Goal: Transaction & Acquisition: Purchase product/service

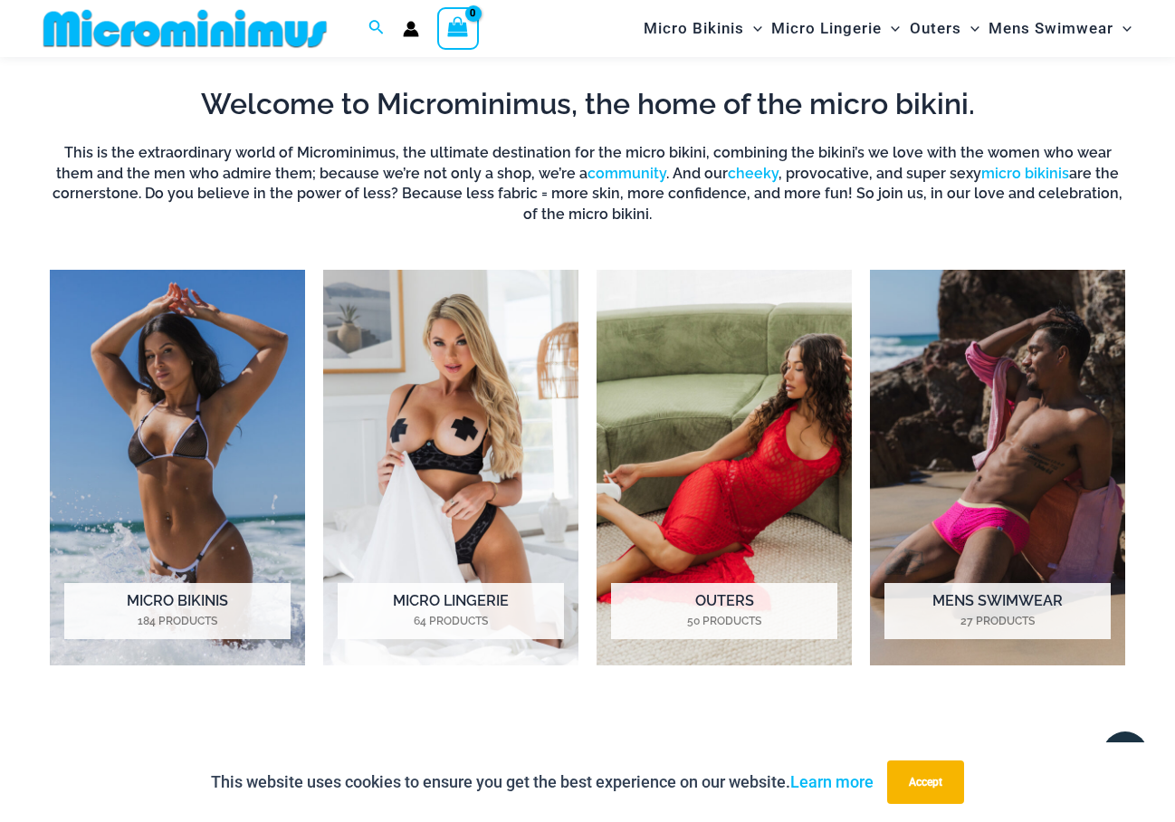
scroll to position [638, 0]
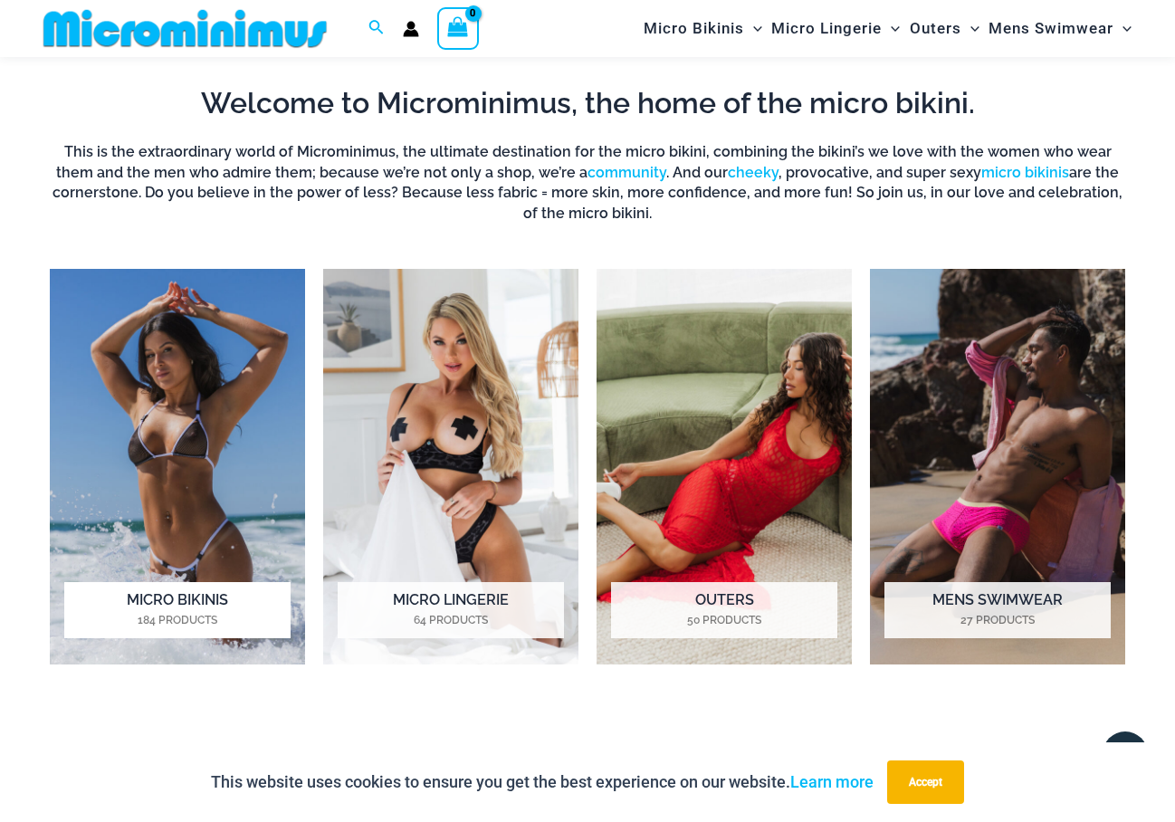
click at [157, 483] on img "Visit product category Micro Bikinis" at bounding box center [177, 466] width 255 height 395
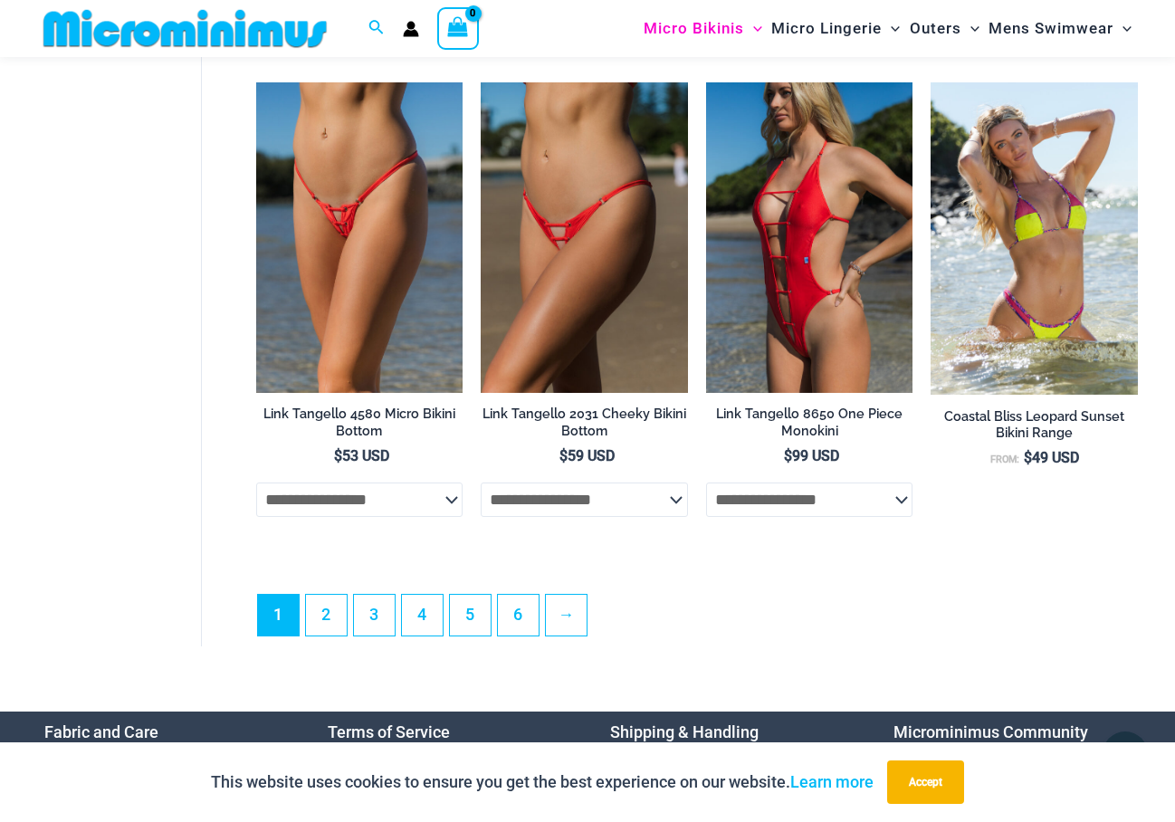
scroll to position [4018, 0]
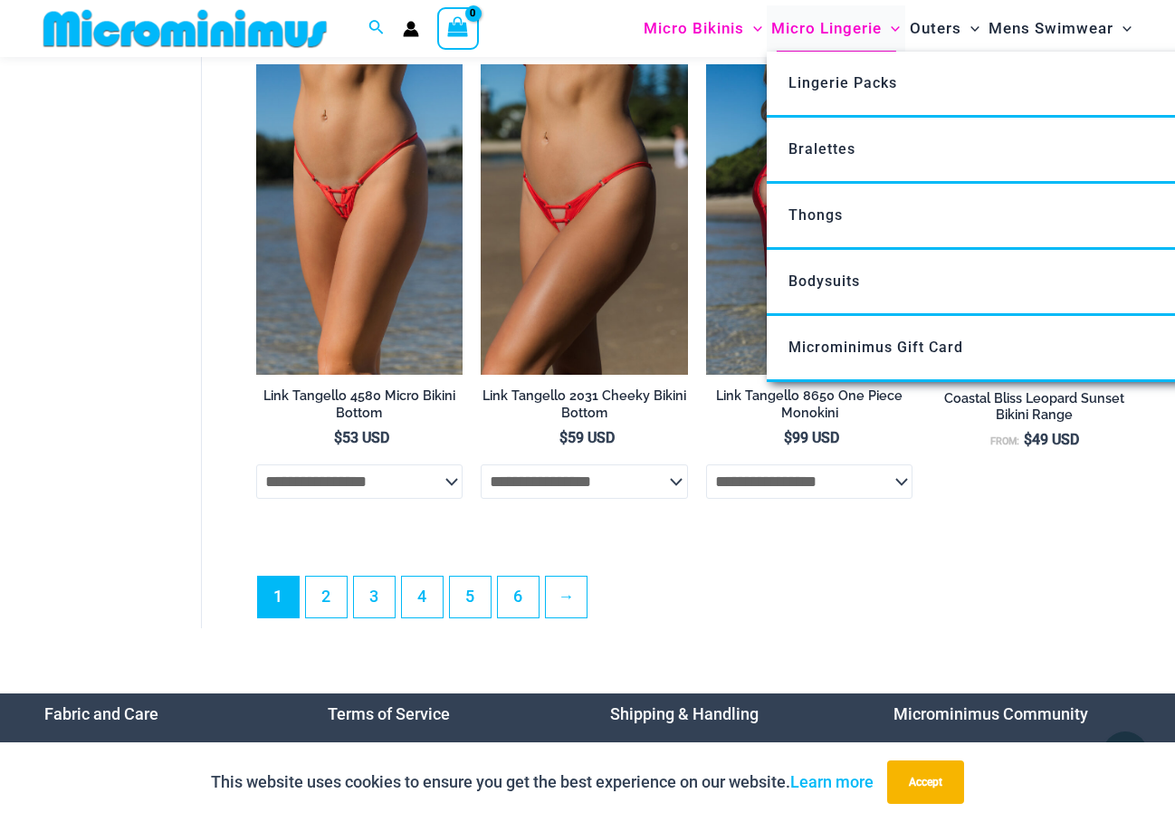
click at [809, 35] on span "Micro Lingerie" at bounding box center [826, 28] width 110 height 46
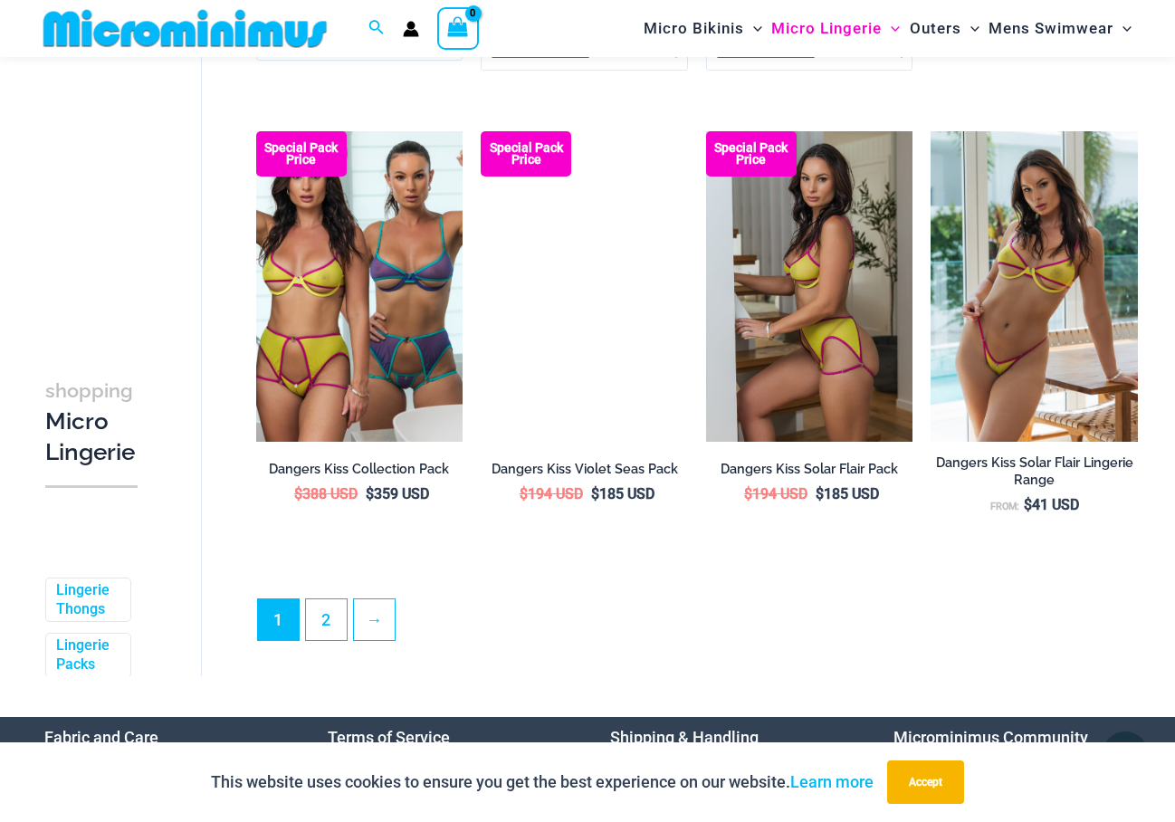
scroll to position [3647, 0]
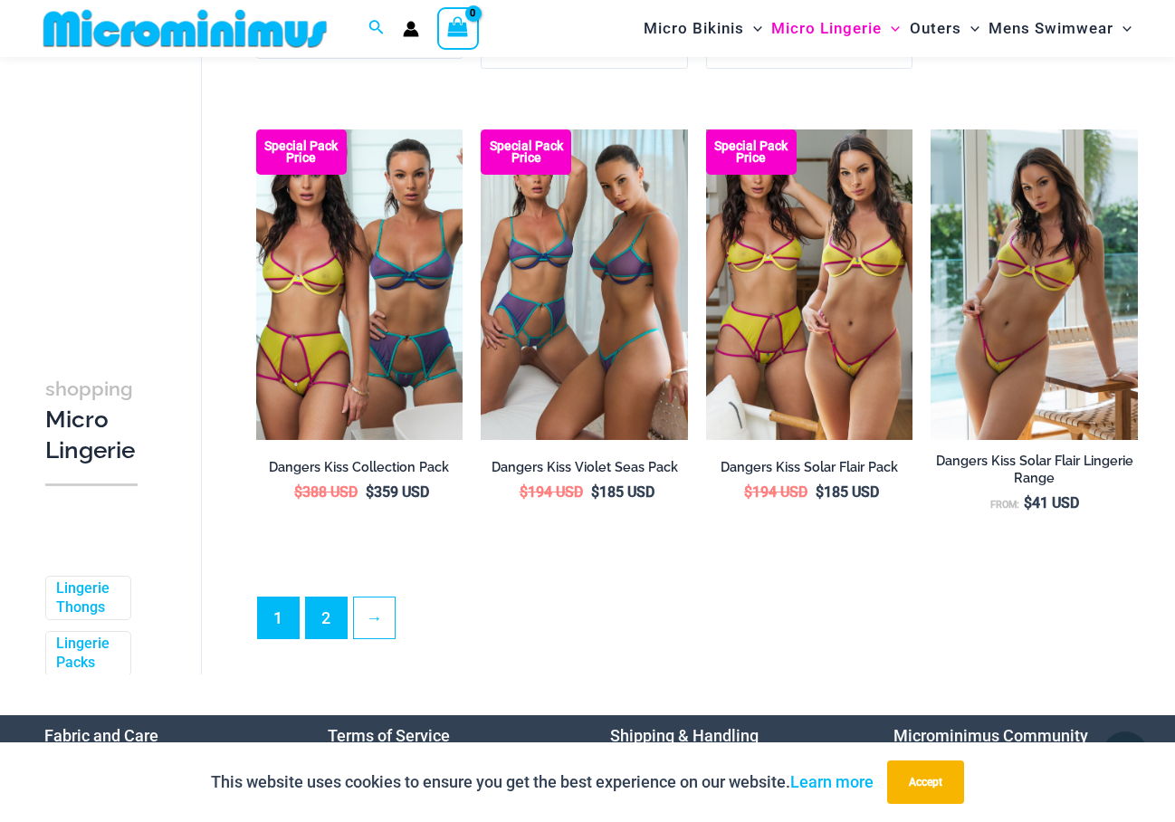
click at [338, 597] on link "2" at bounding box center [326, 617] width 41 height 41
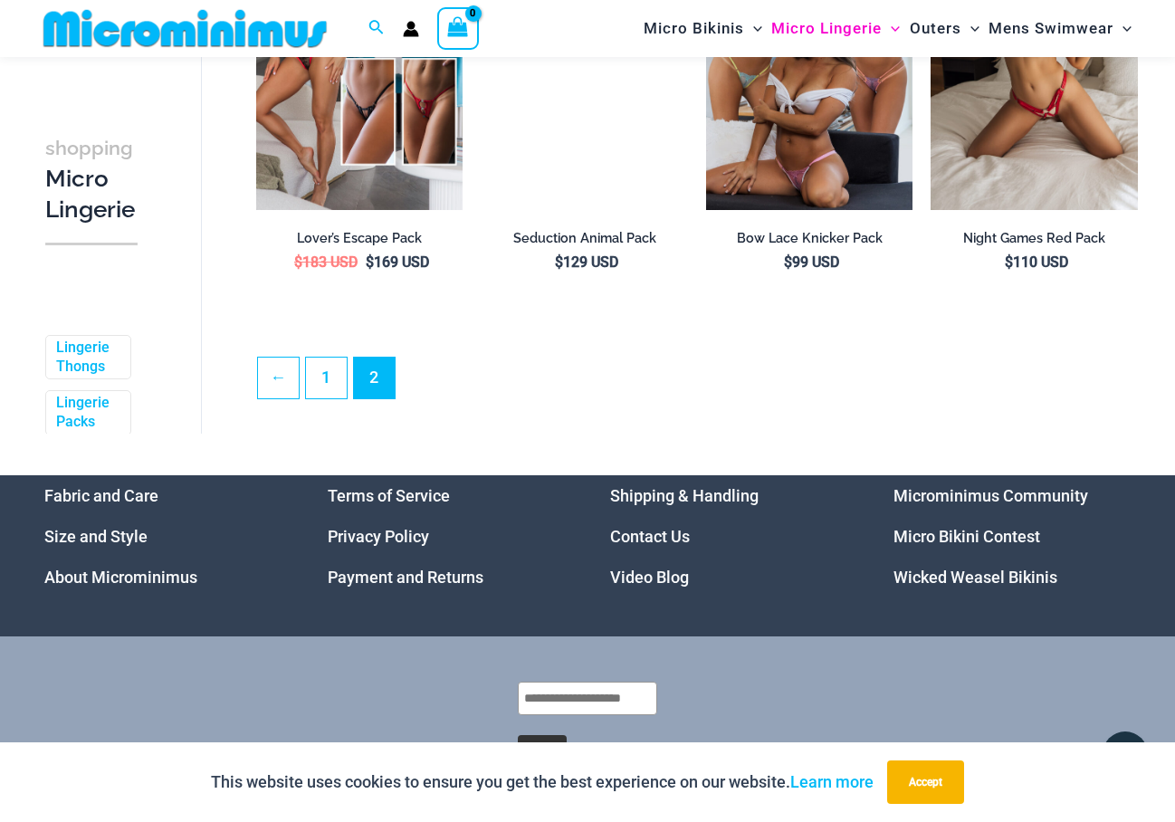
scroll to position [3753, 0]
